Goal: Information Seeking & Learning: Learn about a topic

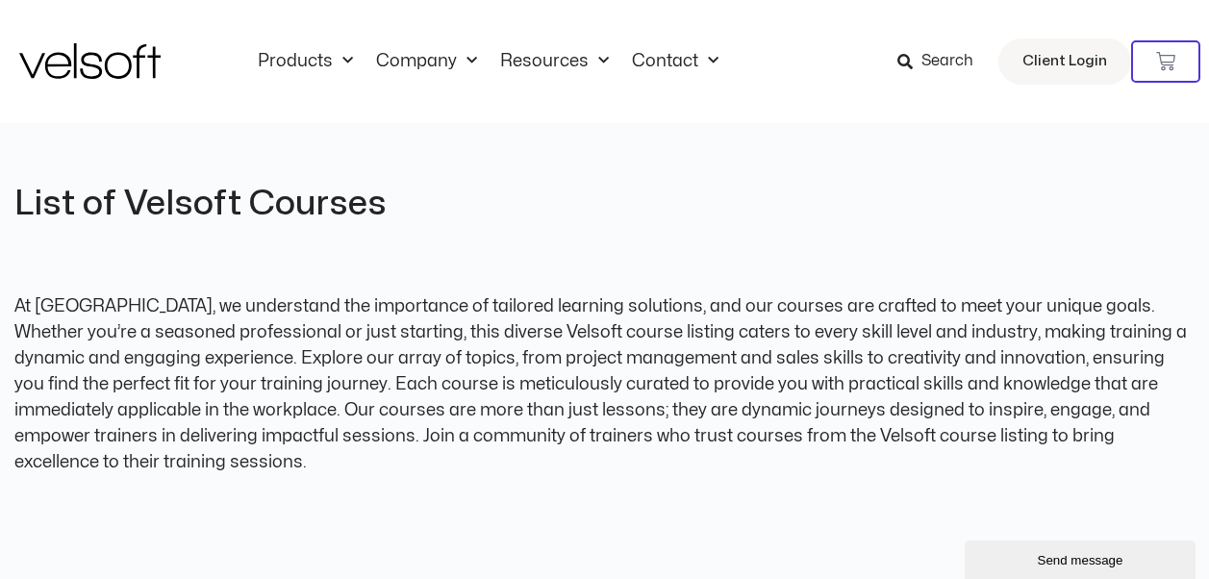
click at [908, 58] on icon at bounding box center [904, 61] width 15 height 15
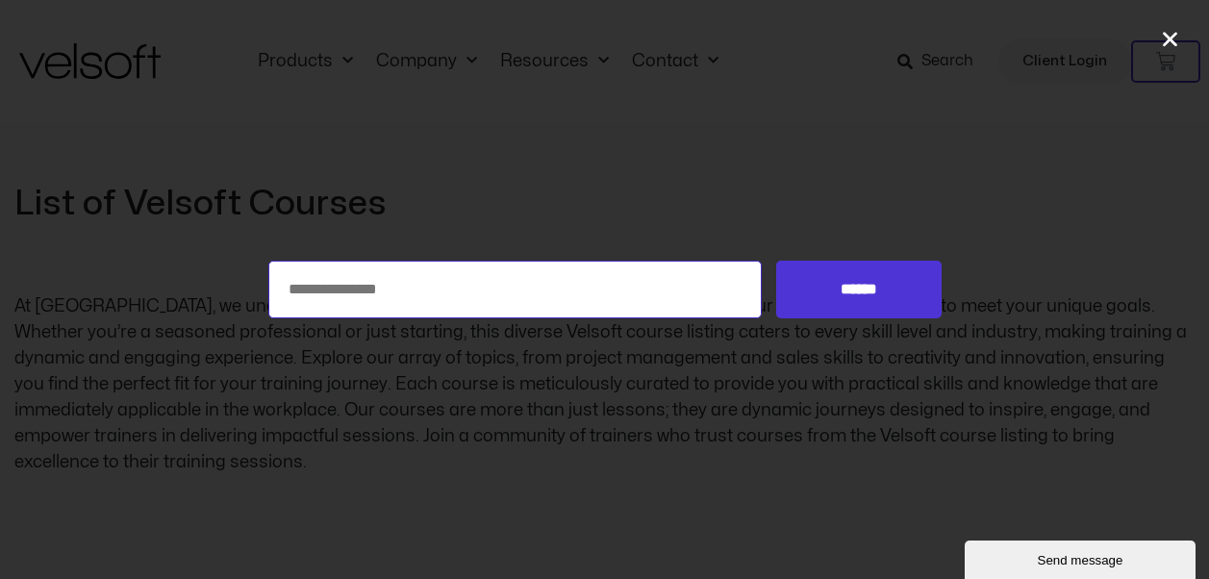
click at [316, 283] on input "Search for:" at bounding box center [515, 290] width 494 height 58
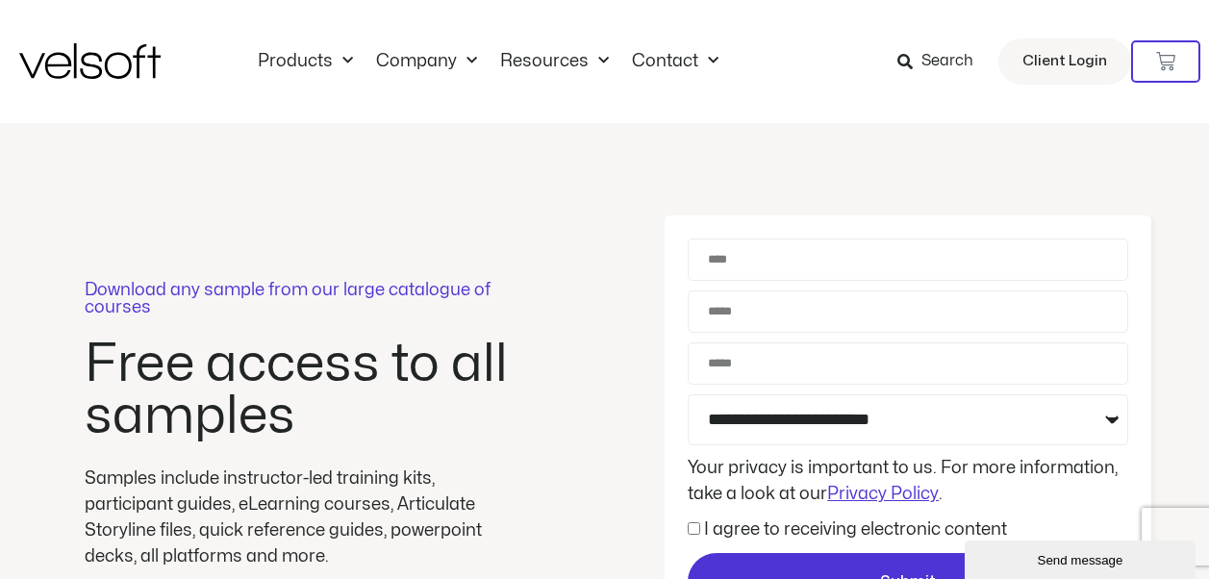
click at [904, 58] on icon at bounding box center [904, 61] width 15 height 15
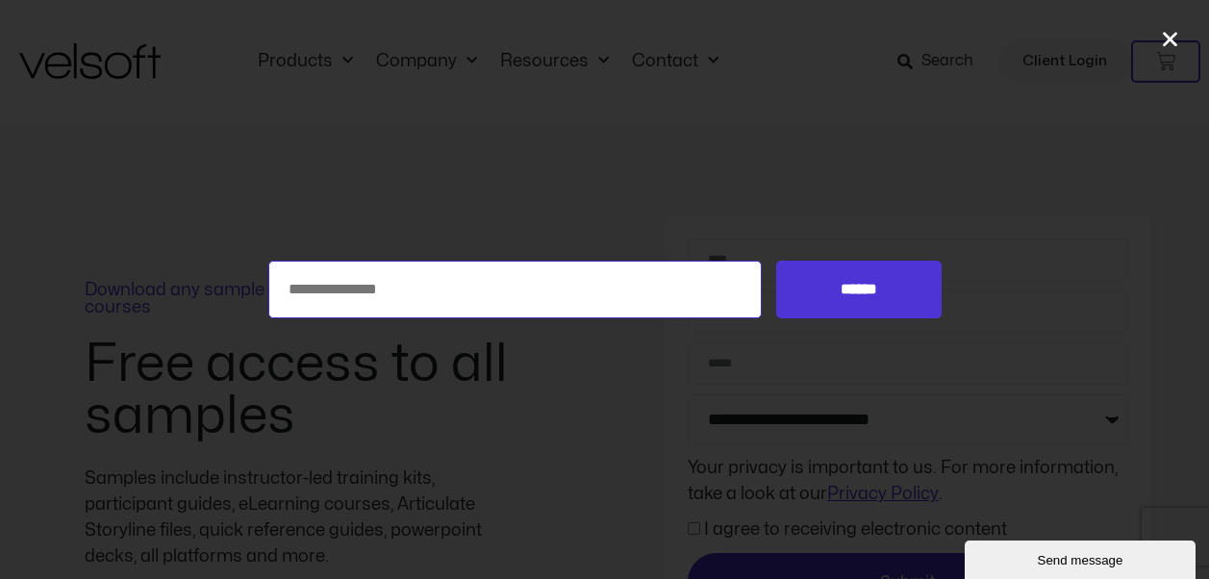
click at [322, 289] on input "Search for:" at bounding box center [515, 290] width 494 height 58
click at [776, 261] on input "******" at bounding box center [858, 290] width 164 height 58
type input "********"
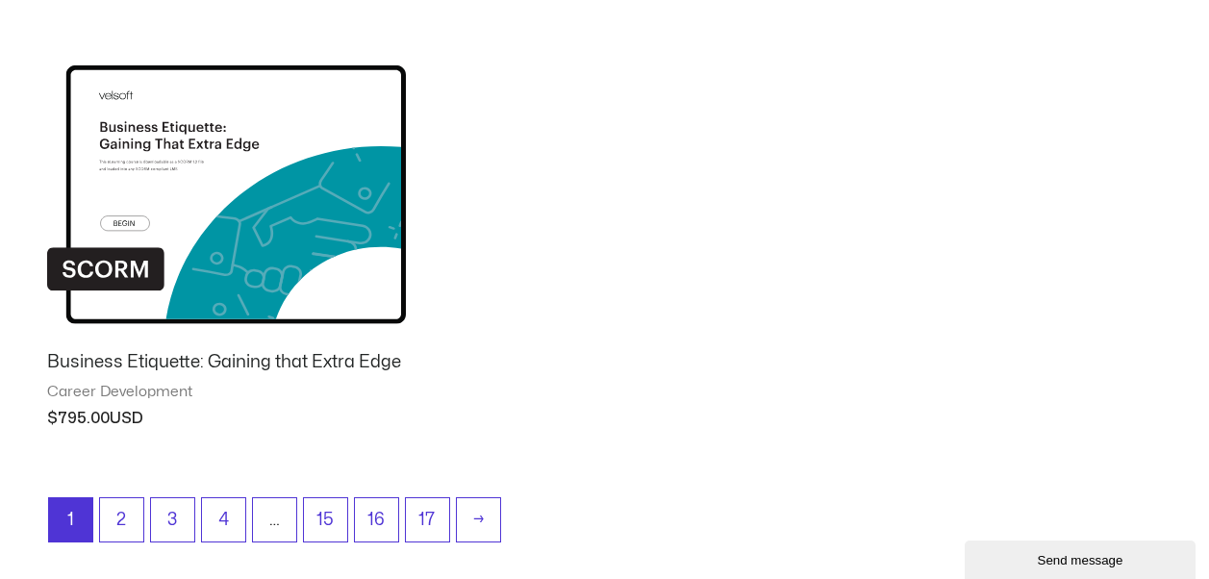
scroll to position [1924, 0]
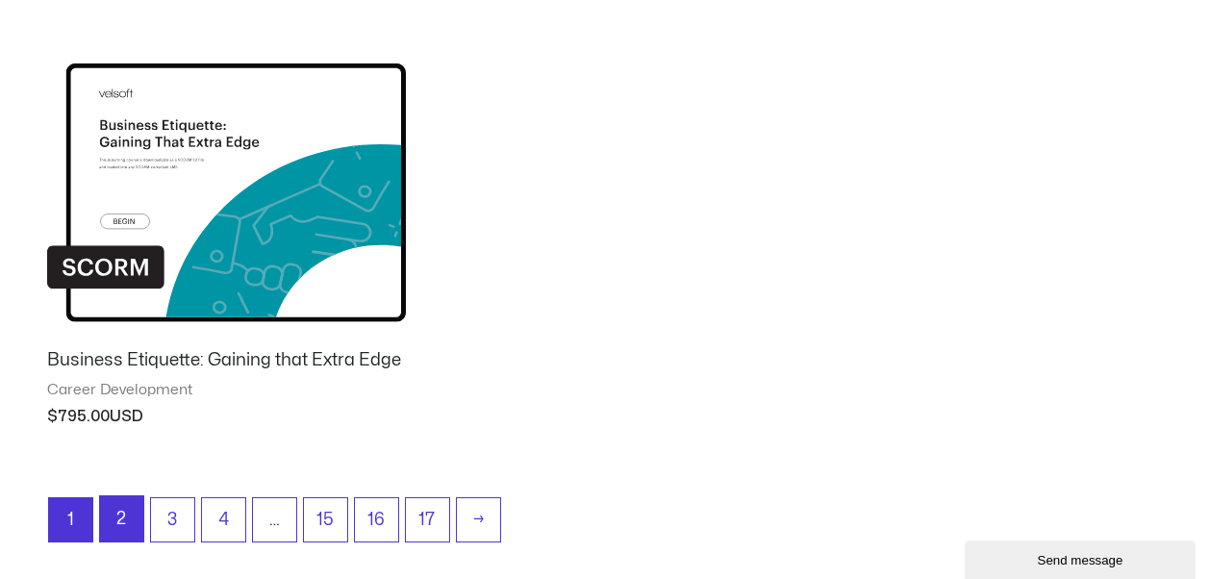
click at [128, 518] on link "2" at bounding box center [121, 518] width 43 height 45
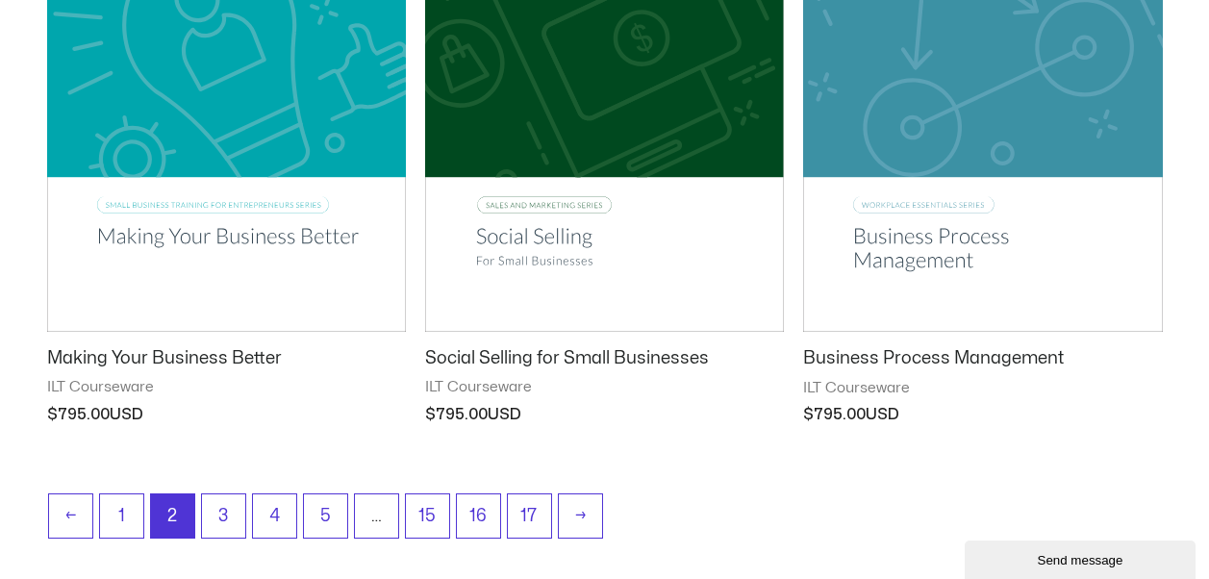
scroll to position [2501, 0]
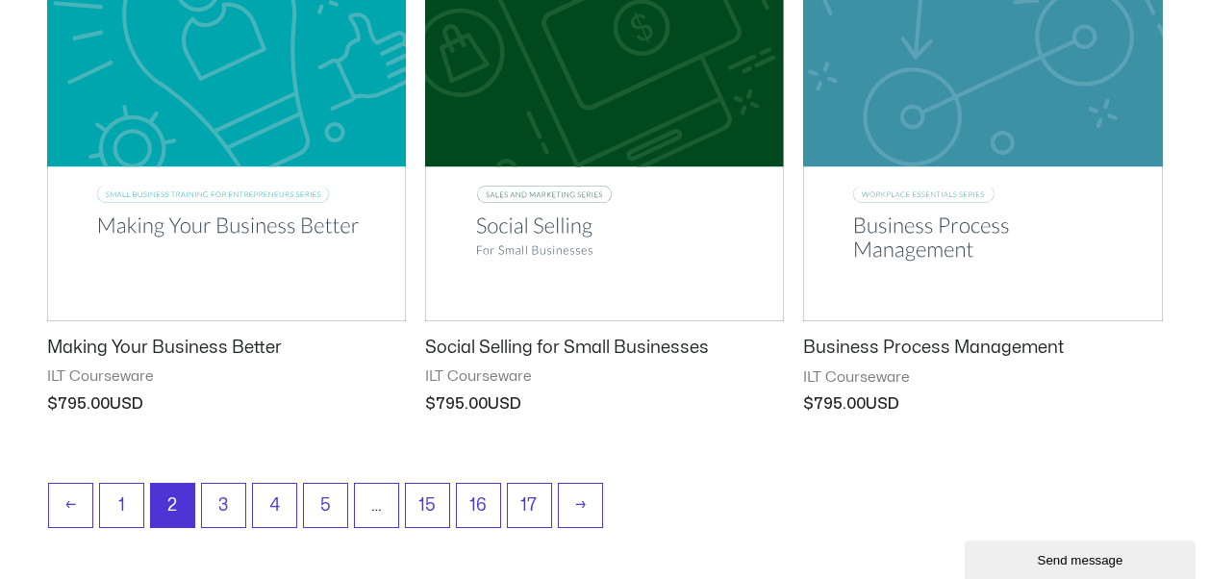
click at [108, 341] on h2 "Making Your Business Better" at bounding box center [226, 348] width 359 height 22
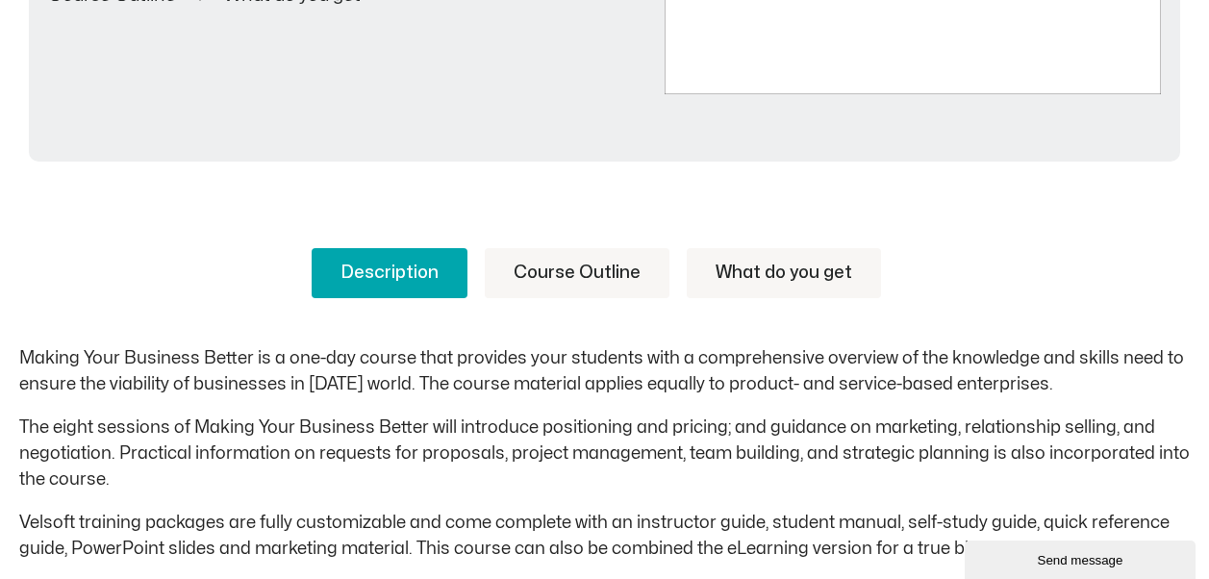
scroll to position [769, 0]
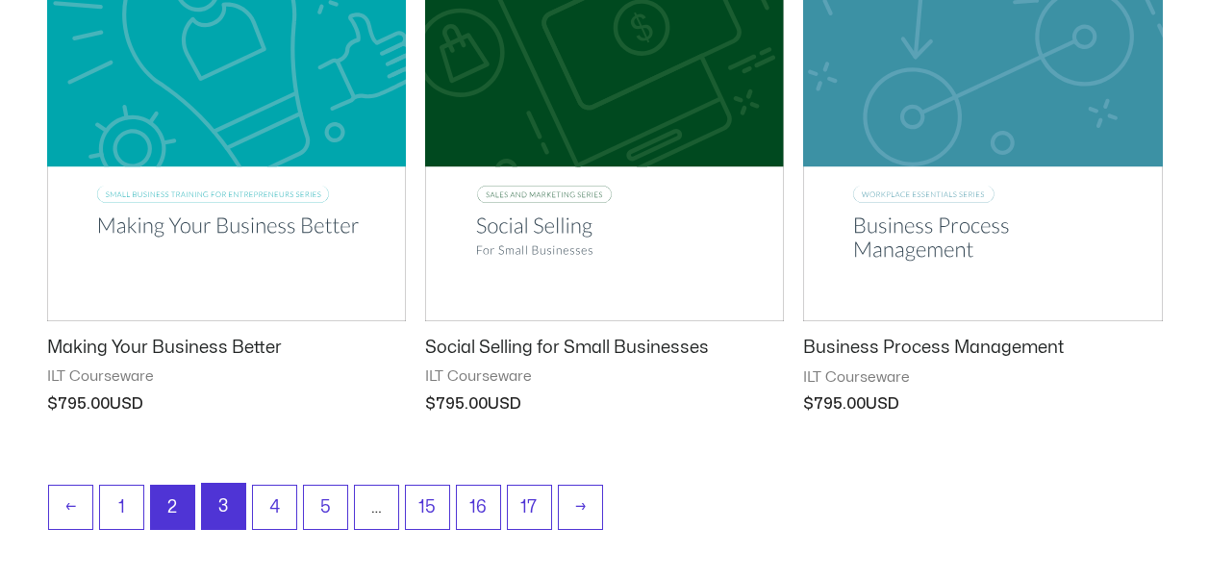
click at [221, 498] on link "3" at bounding box center [223, 506] width 43 height 45
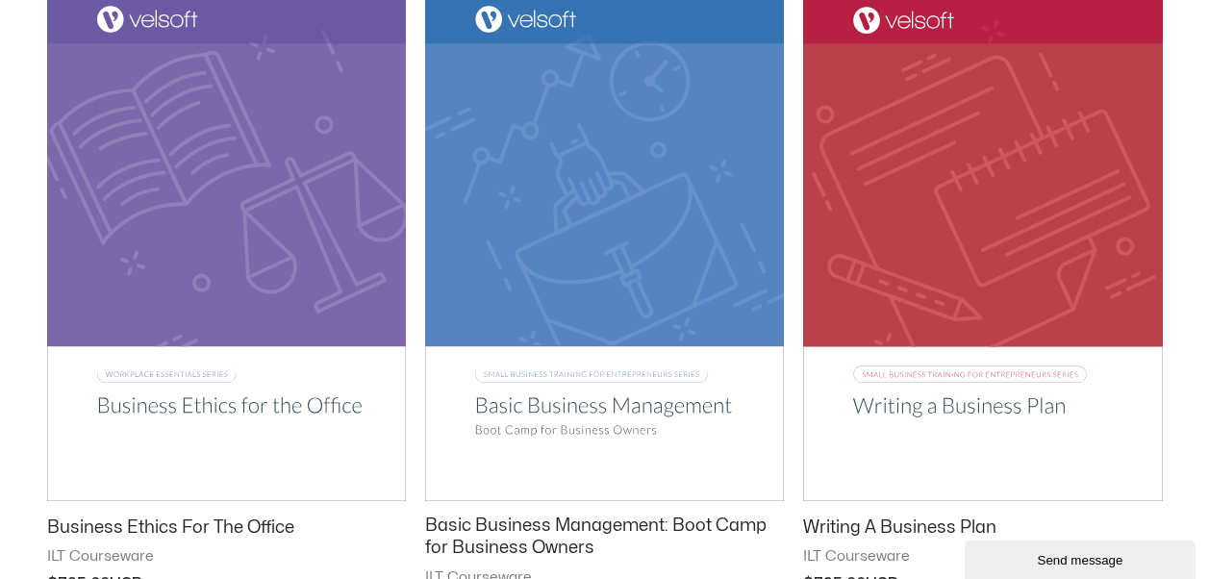
scroll to position [2501, 0]
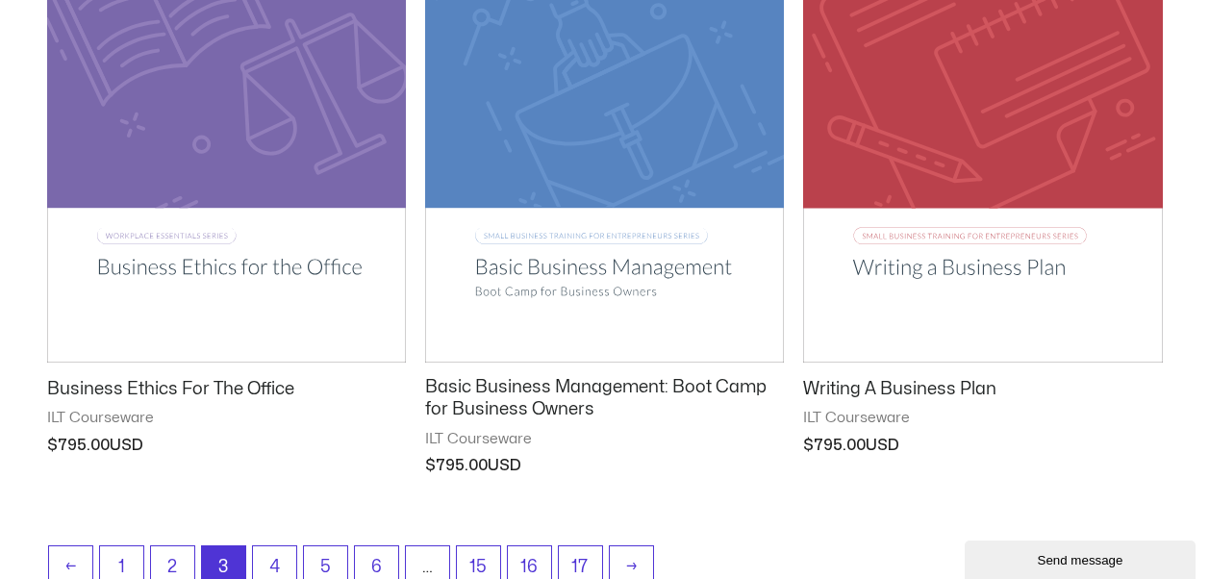
click at [485, 391] on h2 "Basic Business Management: Boot Camp for Business Owners" at bounding box center [604, 398] width 359 height 45
click at [599, 405] on h2 "Basic Business Management: Boot Camp for Business Owners" at bounding box center [604, 398] width 359 height 45
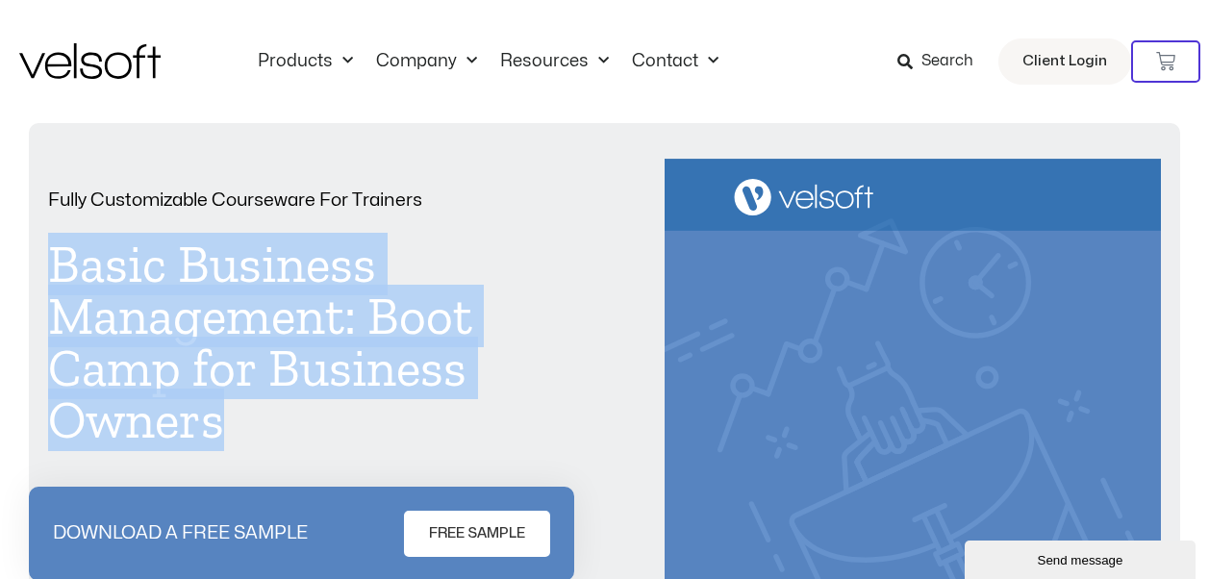
drag, startPoint x: 234, startPoint y: 428, endPoint x: 41, endPoint y: 273, distance: 246.9
click at [41, 273] on div "Fully Customizable Courseware For Trainers Basic Business Management: Boot Camp…" at bounding box center [604, 526] width 1151 height 806
drag, startPoint x: 41, startPoint y: 273, endPoint x: 88, endPoint y: 268, distance: 47.4
copy h1 "Basic Business Management: Boot Camp for Business Owners"
